Goal: Feedback & Contribution: Leave review/rating

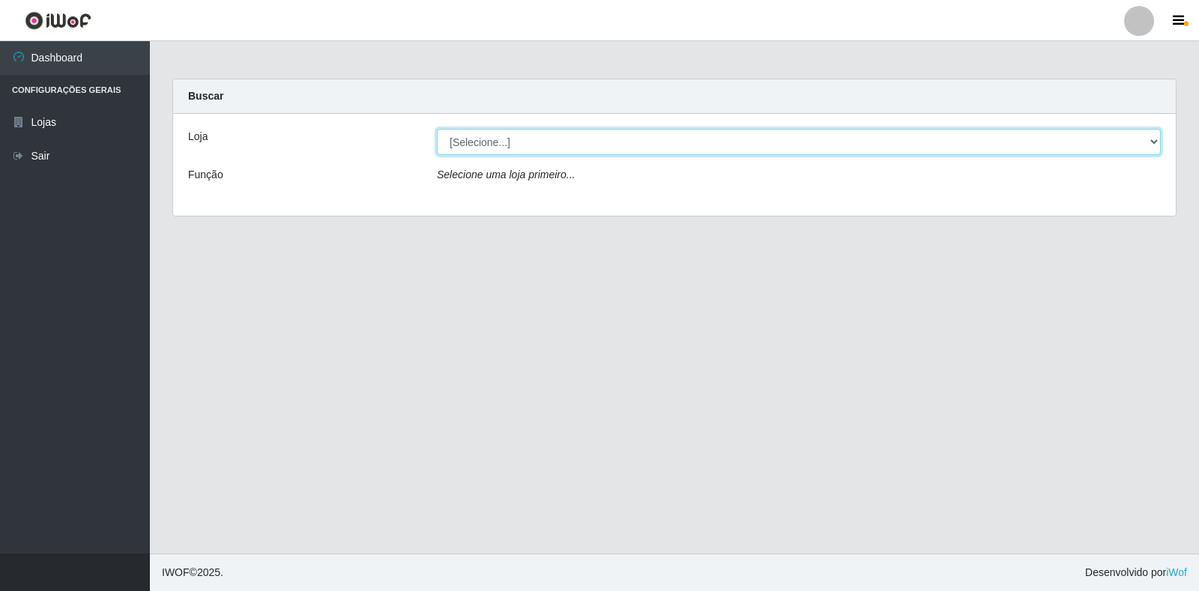
drag, startPoint x: 1143, startPoint y: 133, endPoint x: 1106, endPoint y: 134, distance: 37.5
click at [1143, 133] on select "[Selecione...] Extrabom - Loja 18 Goiabeiras" at bounding box center [799, 142] width 724 height 26
select select "501"
click at [437, 129] on select "[Selecione...] Extrabom - Loja 18 Goiabeiras" at bounding box center [799, 142] width 724 height 26
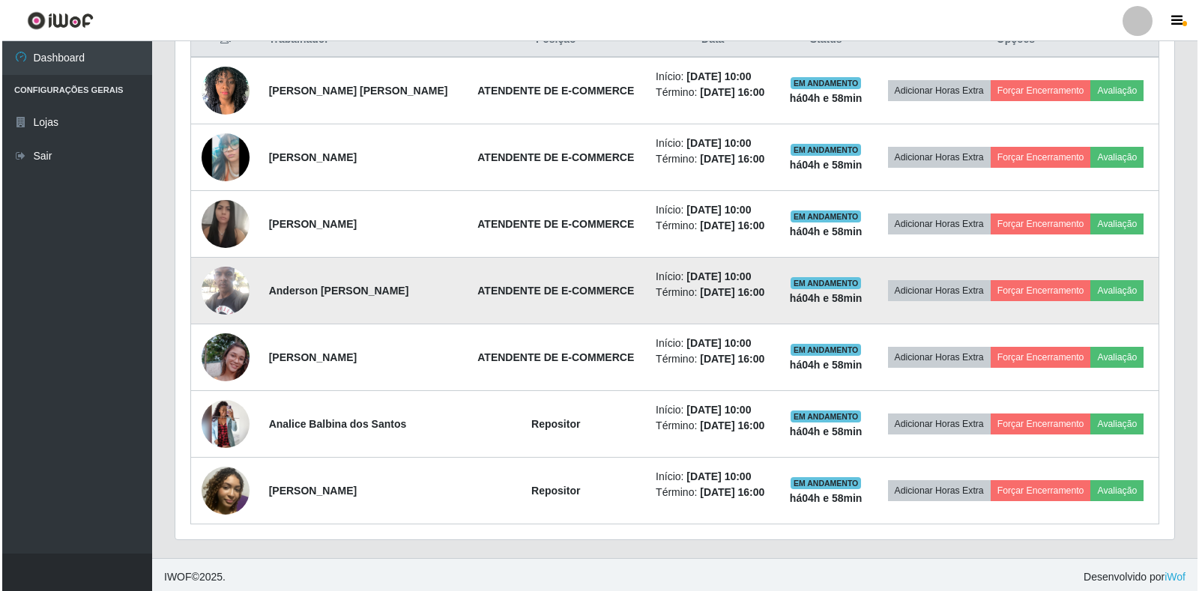
scroll to position [311, 999]
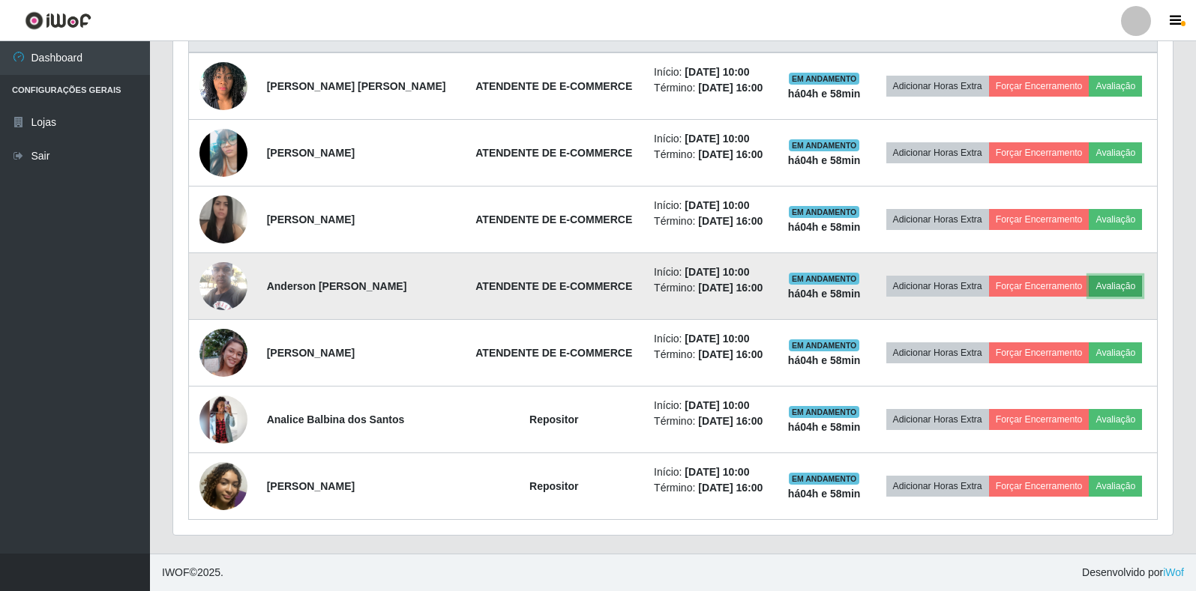
click at [1103, 284] on button "Avaliação" at bounding box center [1115, 286] width 53 height 21
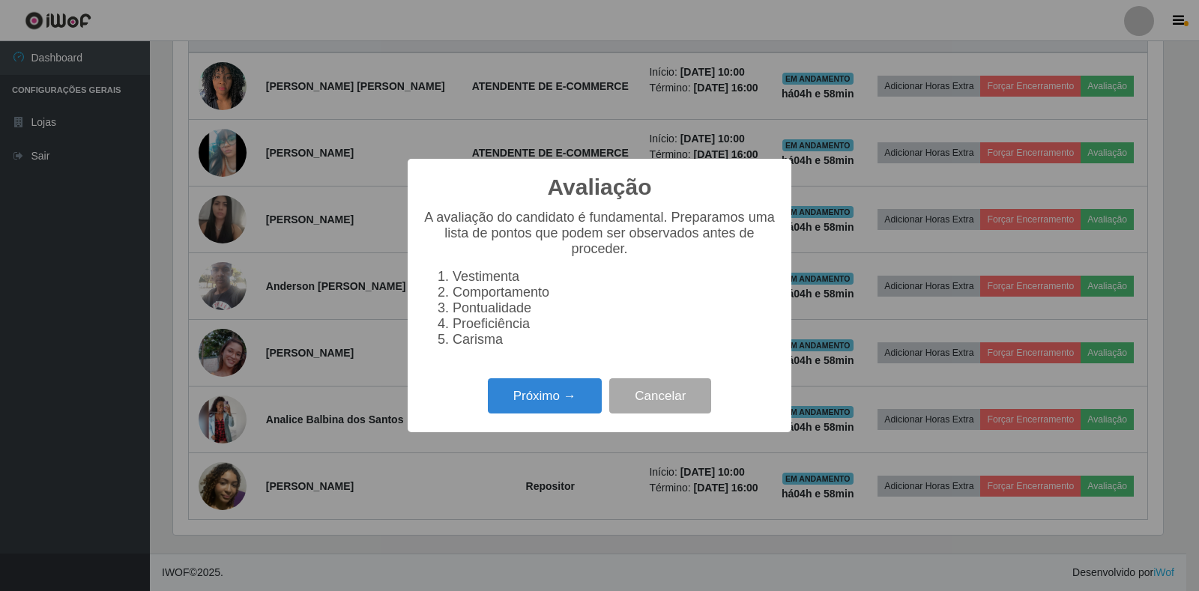
scroll to position [311, 990]
click at [560, 411] on button "Próximo →" at bounding box center [545, 396] width 114 height 35
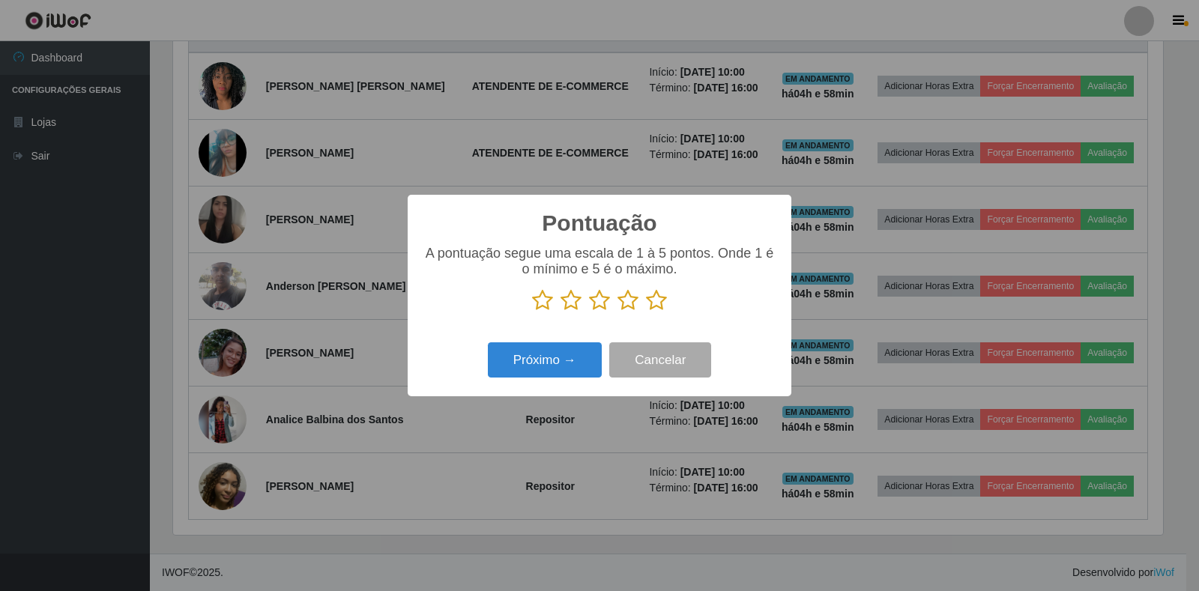
scroll to position [749355, 748676]
click at [660, 306] on icon at bounding box center [656, 300] width 21 height 22
click at [646, 312] on input "radio" at bounding box center [646, 312] width 0 height 0
click at [580, 356] on button "Próximo →" at bounding box center [545, 360] width 114 height 35
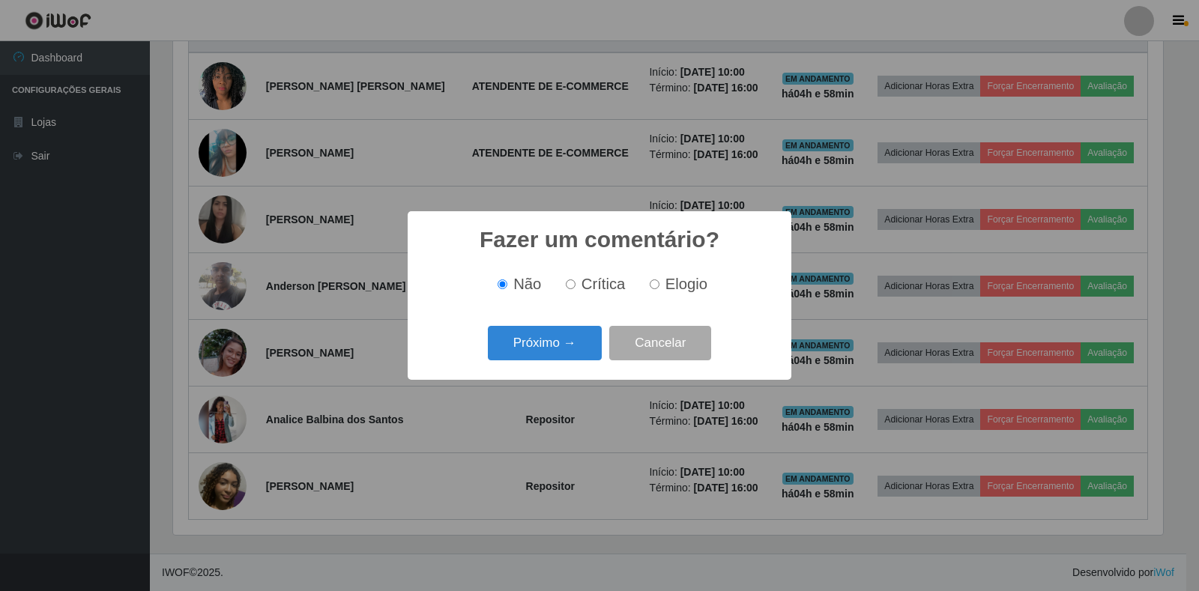
click at [666, 285] on span "Elogio" at bounding box center [687, 284] width 42 height 16
click at [660, 285] on input "Elogio" at bounding box center [655, 285] width 10 height 10
radio input "true"
click at [561, 343] on button "Próximo →" at bounding box center [545, 343] width 114 height 35
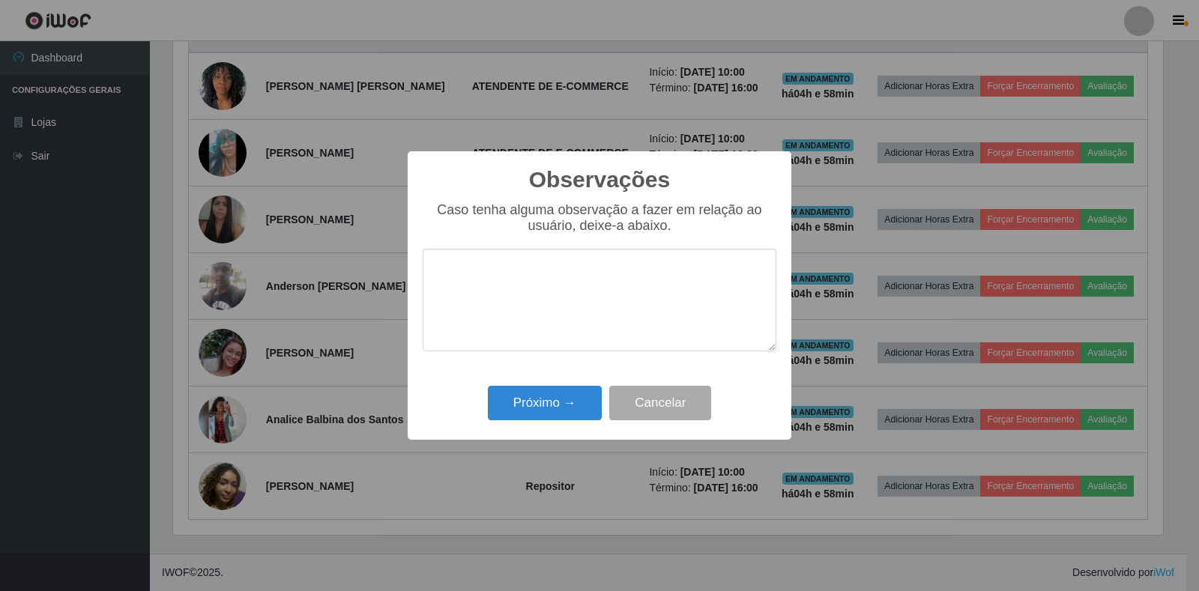
click at [504, 284] on textarea at bounding box center [600, 300] width 354 height 103
type textarea "u"
type textarea "Uma excelente pessoa, muito educado, prestativo."
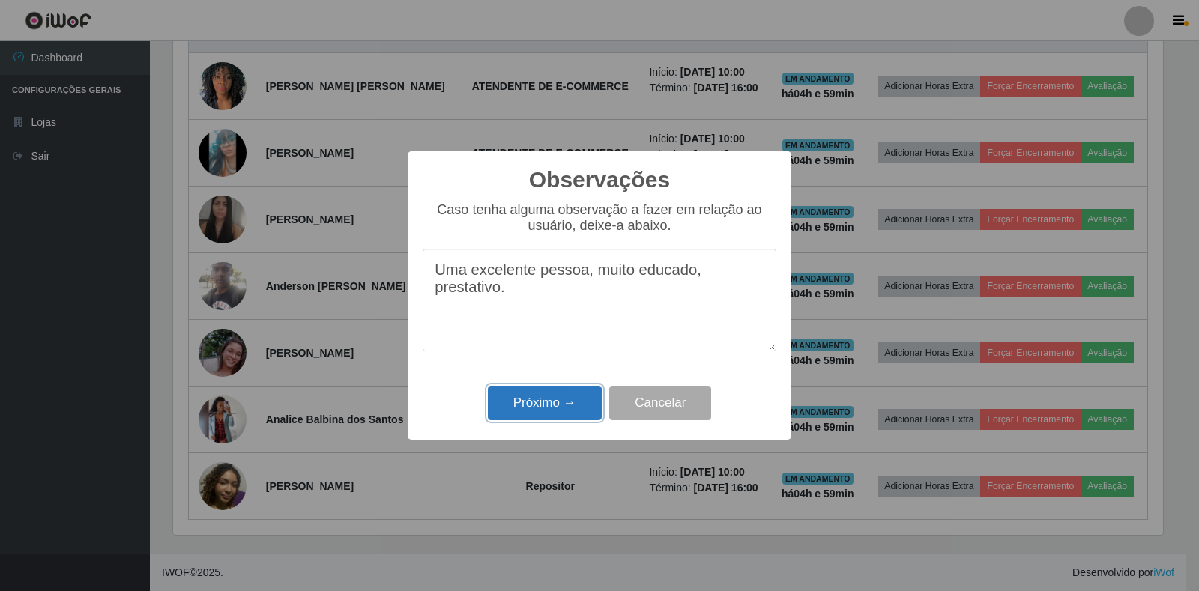
click at [544, 405] on button "Próximo →" at bounding box center [545, 403] width 114 height 35
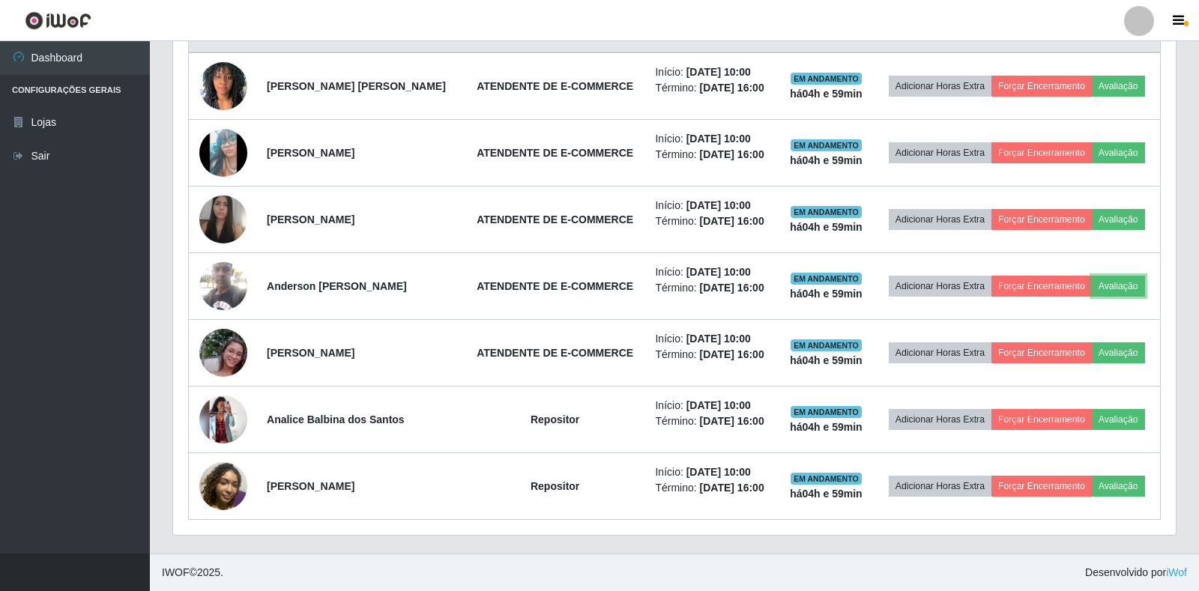
scroll to position [311, 999]
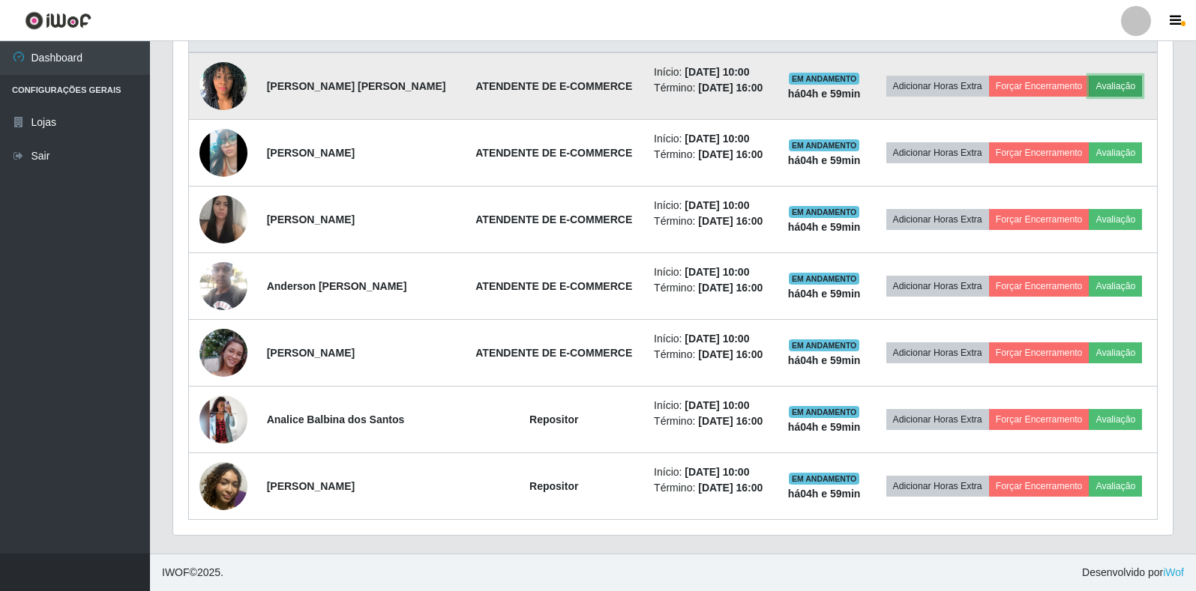
click at [1110, 88] on button "Avaliação" at bounding box center [1115, 86] width 53 height 21
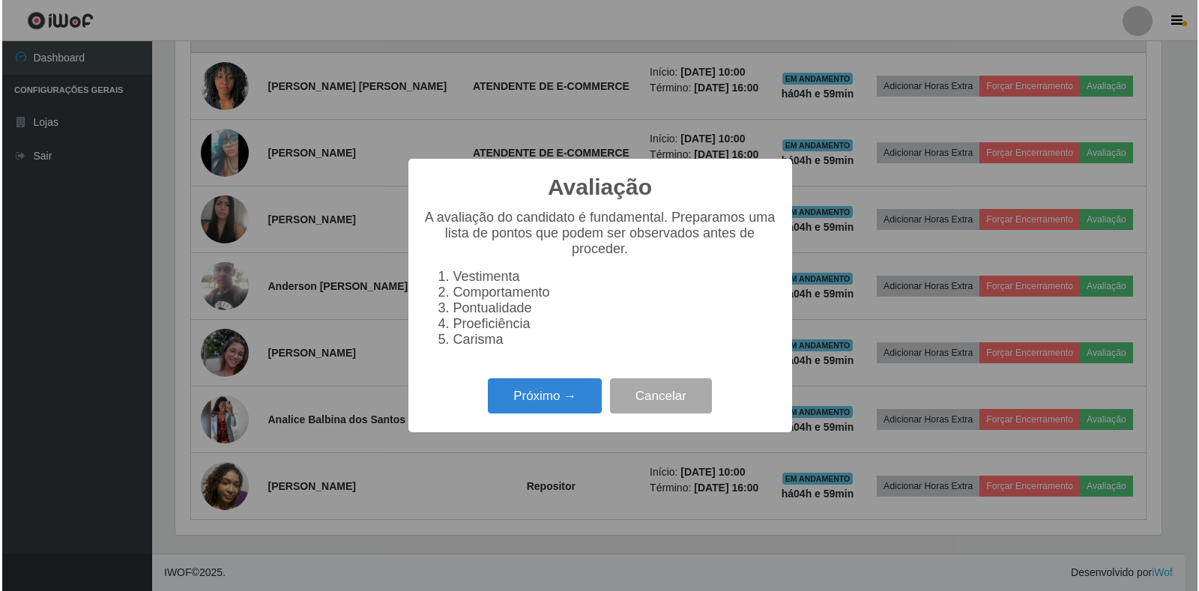
scroll to position [311, 990]
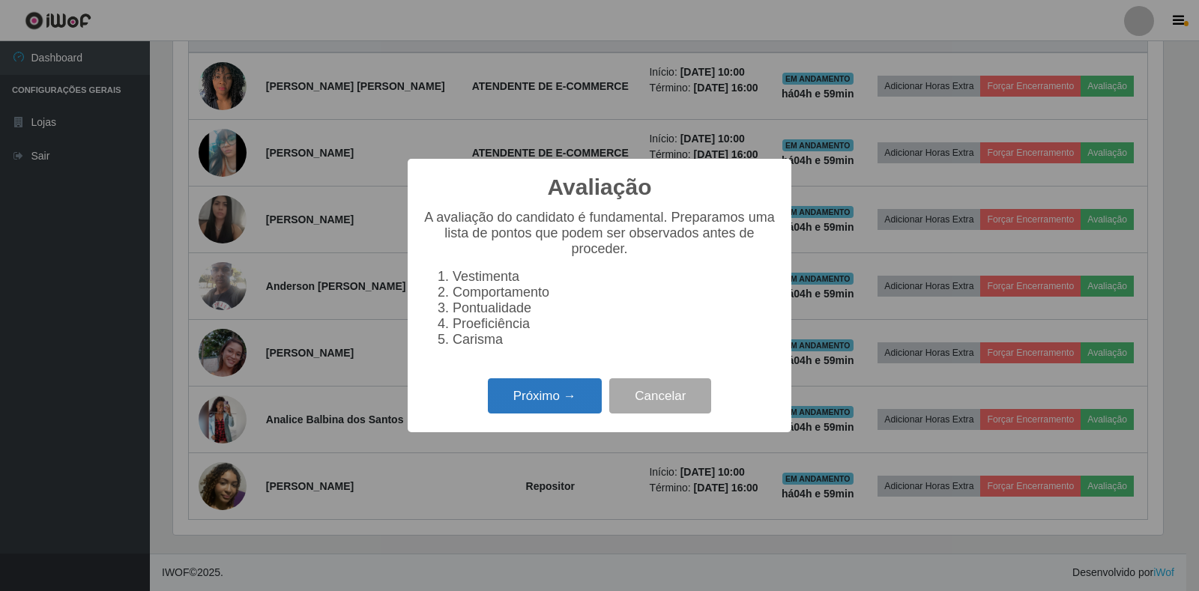
click at [532, 404] on button "Próximo →" at bounding box center [545, 396] width 114 height 35
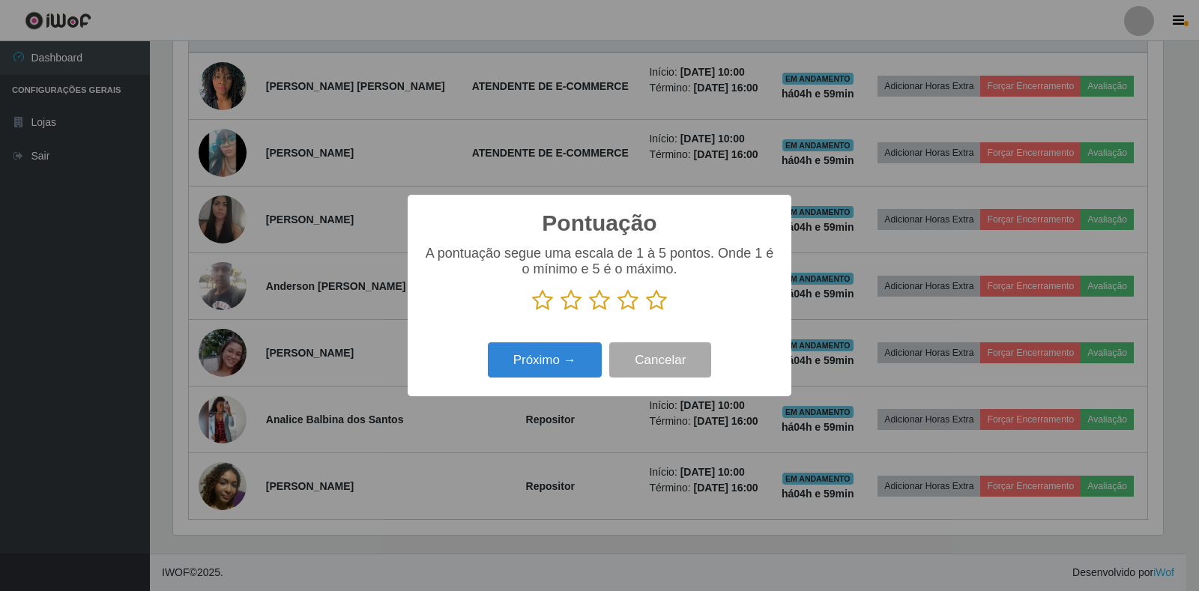
click at [654, 303] on icon at bounding box center [656, 300] width 21 height 22
click at [646, 312] on input "radio" at bounding box center [646, 312] width 0 height 0
click at [568, 361] on button "Próximo →" at bounding box center [545, 360] width 114 height 35
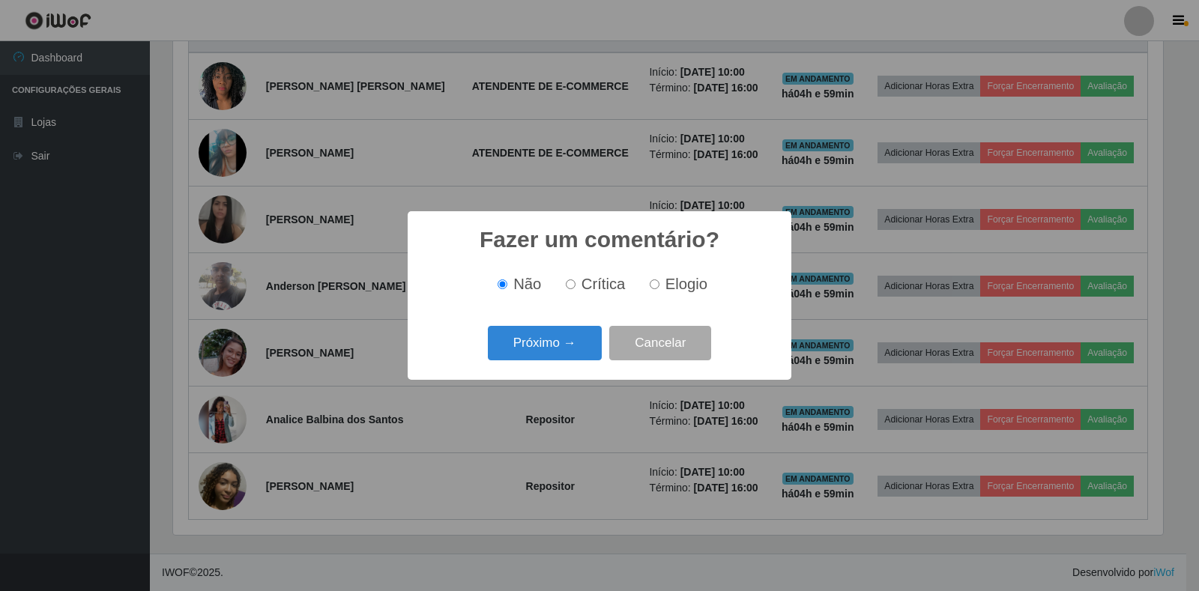
click at [657, 289] on input "Elogio" at bounding box center [655, 285] width 10 height 10
radio input "true"
click at [588, 347] on button "Próximo →" at bounding box center [545, 343] width 114 height 35
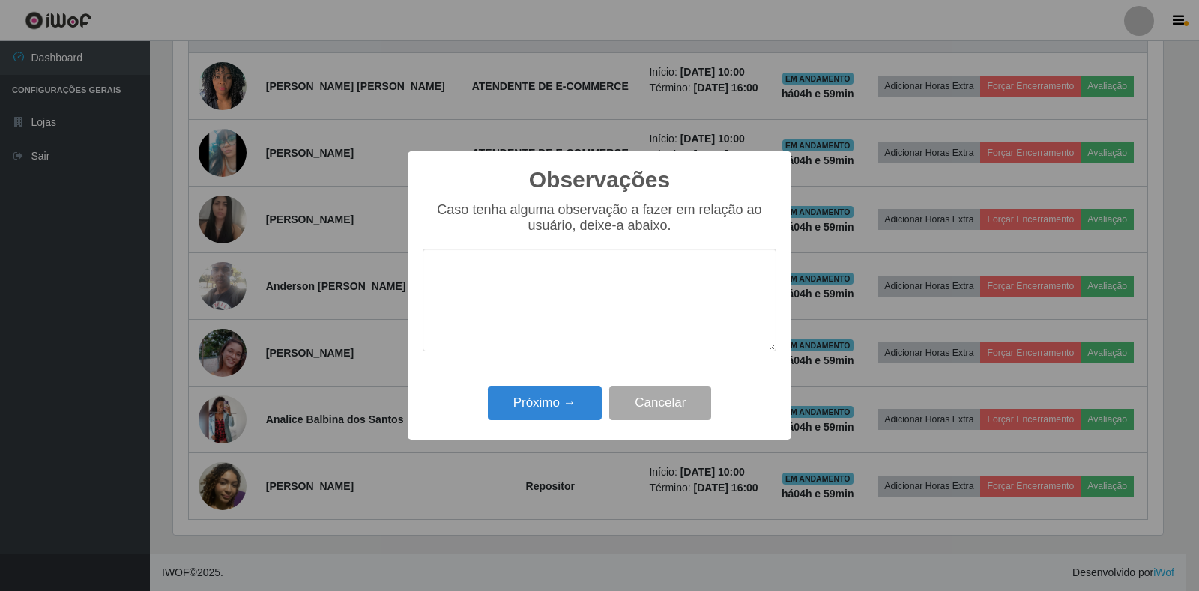
click at [526, 306] on textarea at bounding box center [600, 300] width 354 height 103
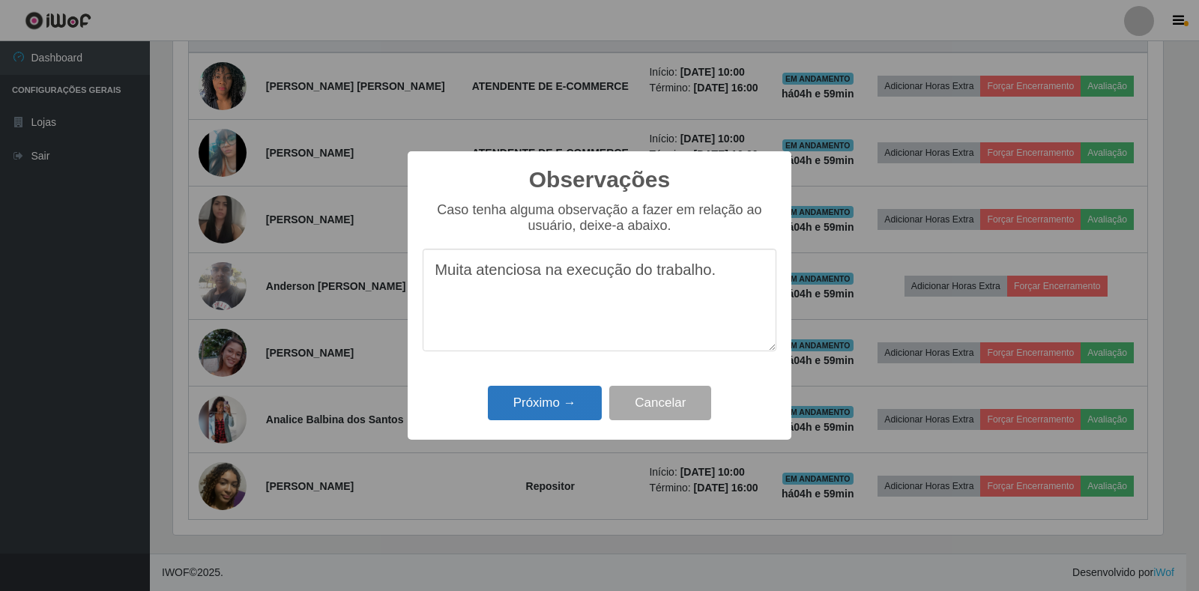
type textarea "Muita atenciosa na execução do trabalho."
click at [551, 412] on button "Próximo →" at bounding box center [545, 403] width 114 height 35
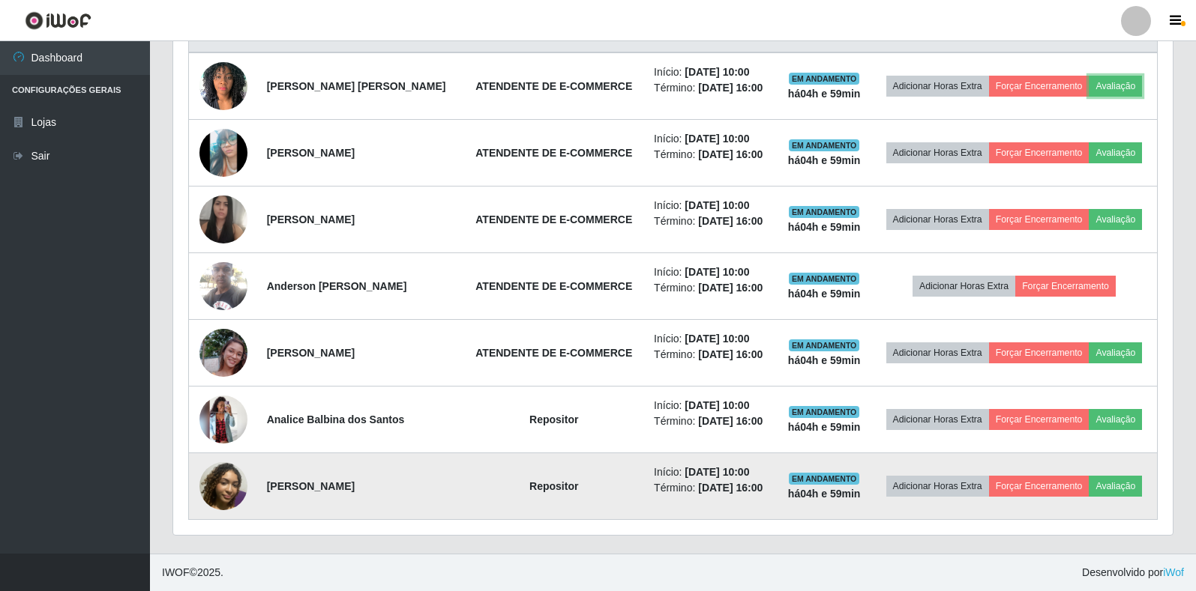
scroll to position [311, 999]
